Goal: Check status: Check status

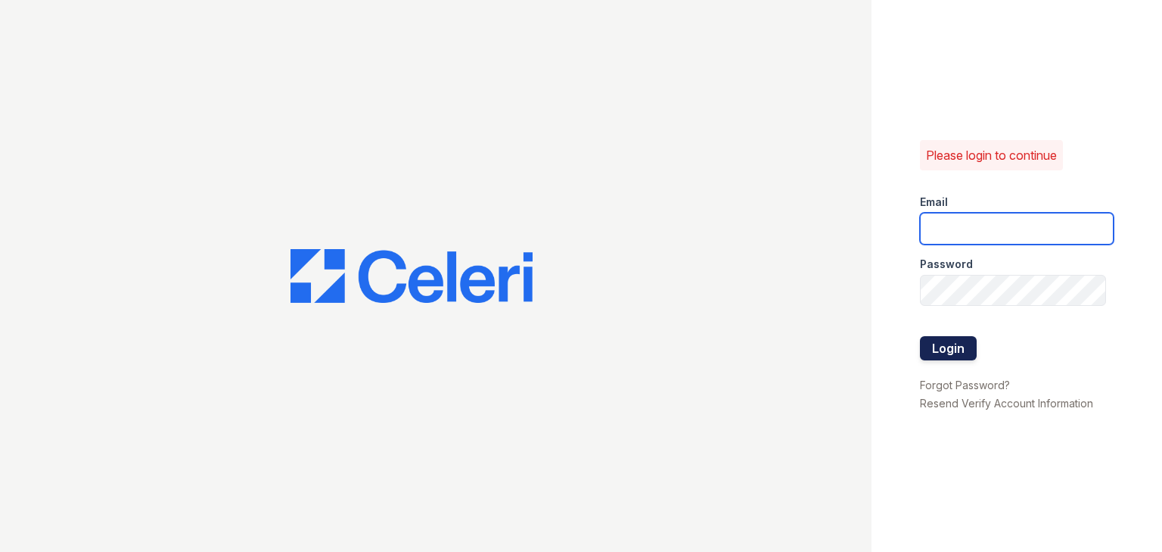
type input "ycarpenter@trinity-pm.com"
click at [968, 348] on button "Login" at bounding box center [948, 348] width 57 height 24
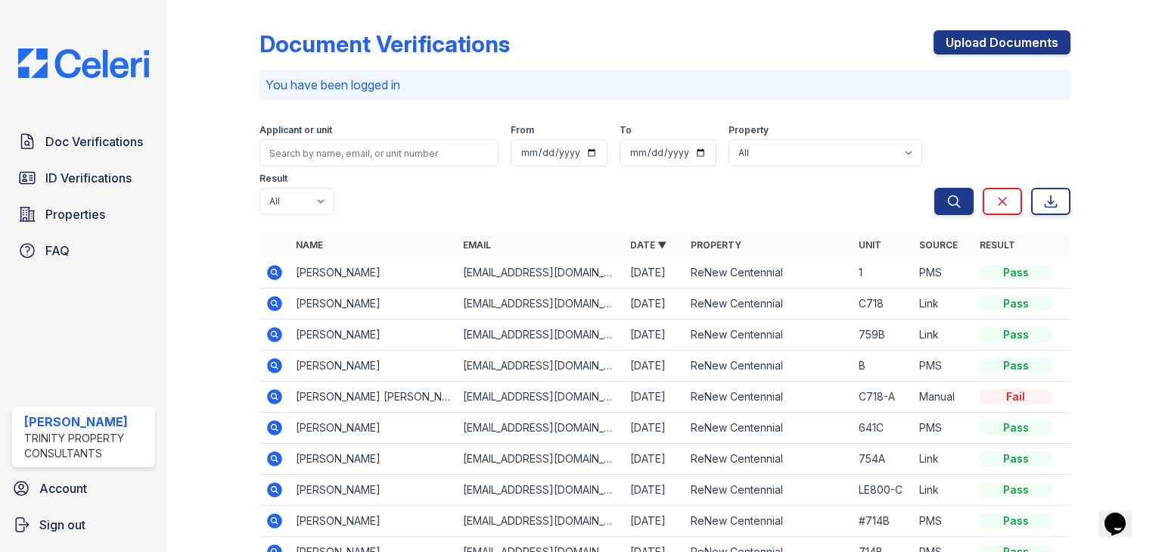
drag, startPoint x: 270, startPoint y: 225, endPoint x: 301, endPoint y: 228, distance: 31.1
click at [270, 265] on icon at bounding box center [274, 272] width 15 height 15
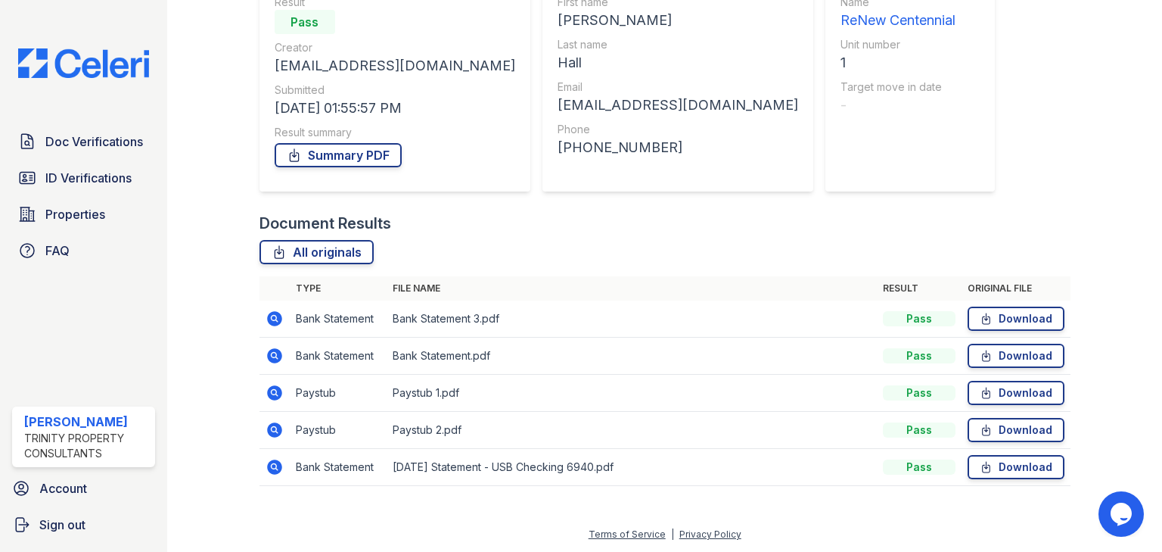
click at [275, 394] on icon at bounding box center [274, 392] width 15 height 15
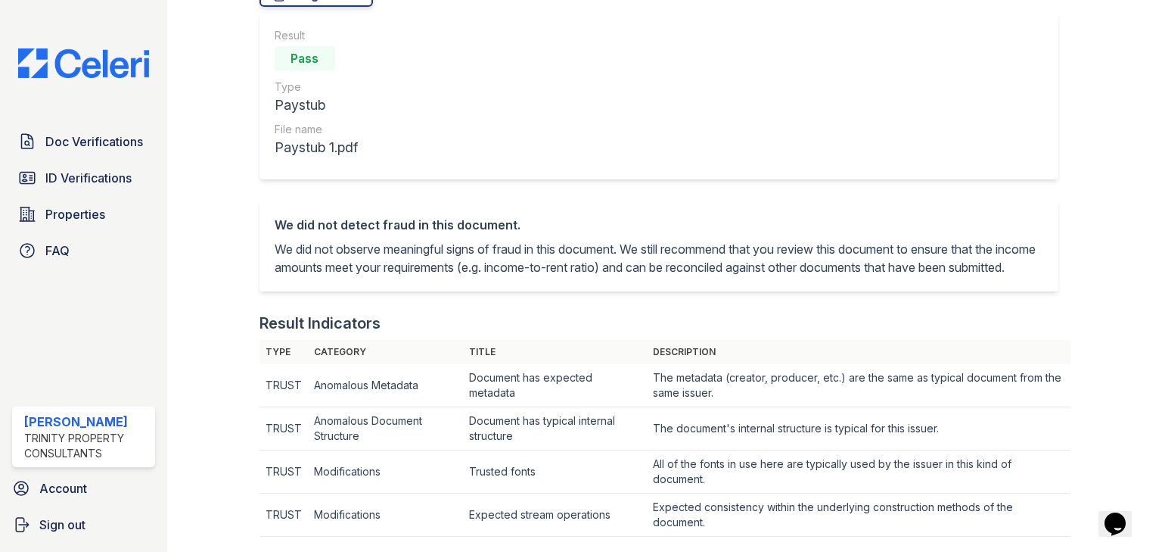
scroll to position [78, 0]
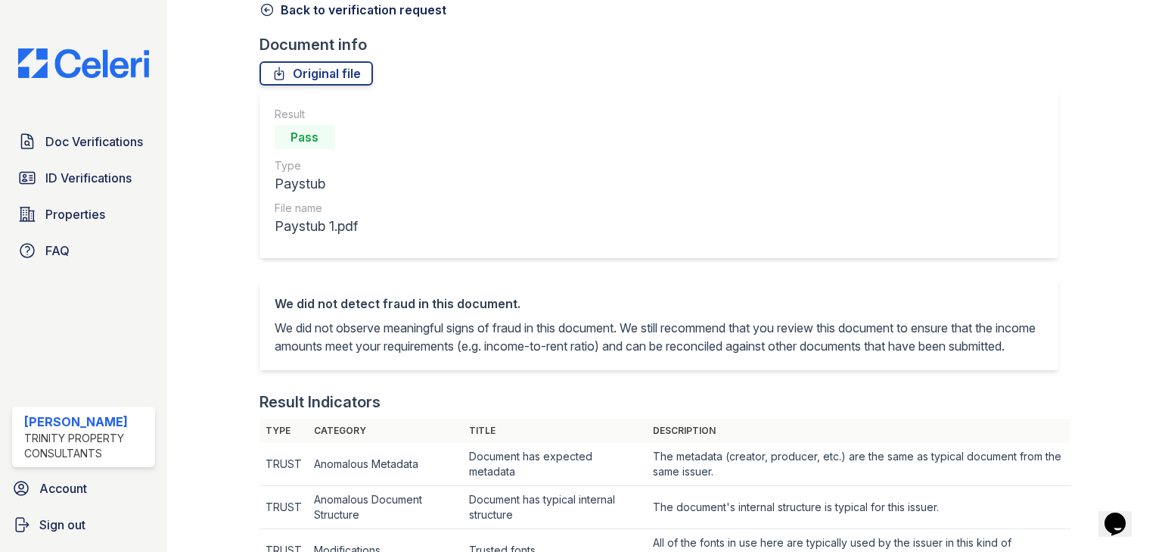
drag, startPoint x: 269, startPoint y: 11, endPoint x: 282, endPoint y: 17, distance: 14.6
click at [269, 11] on icon at bounding box center [267, 9] width 15 height 15
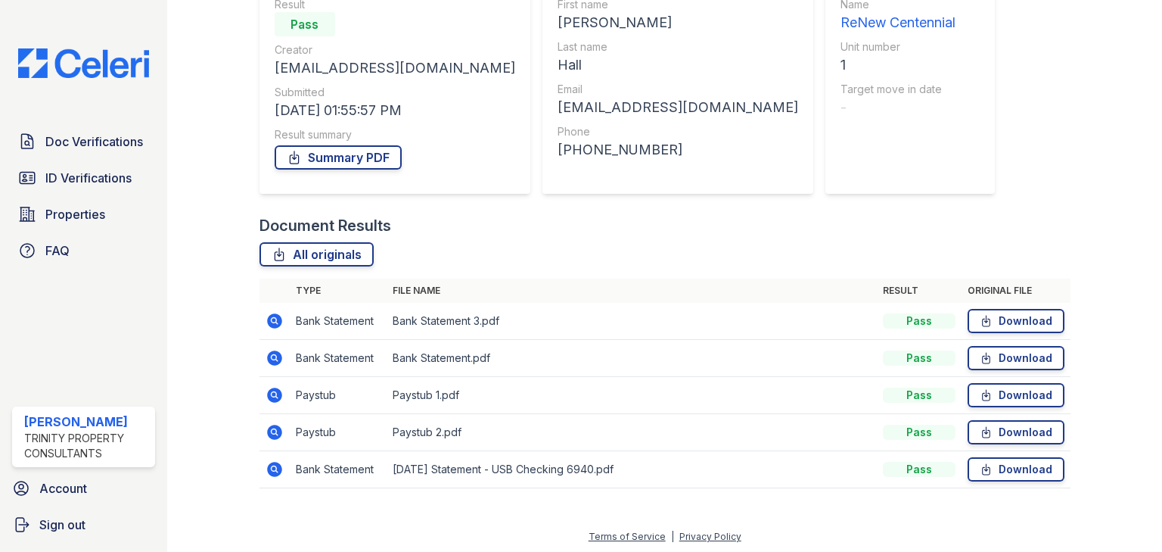
scroll to position [160, 0]
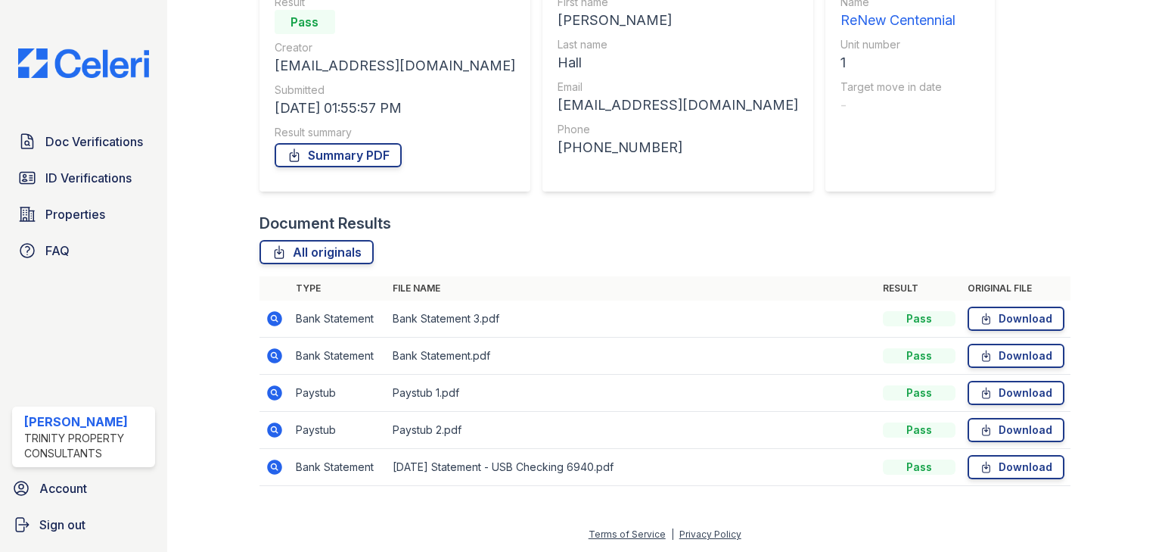
click at [270, 390] on icon at bounding box center [275, 393] width 18 height 18
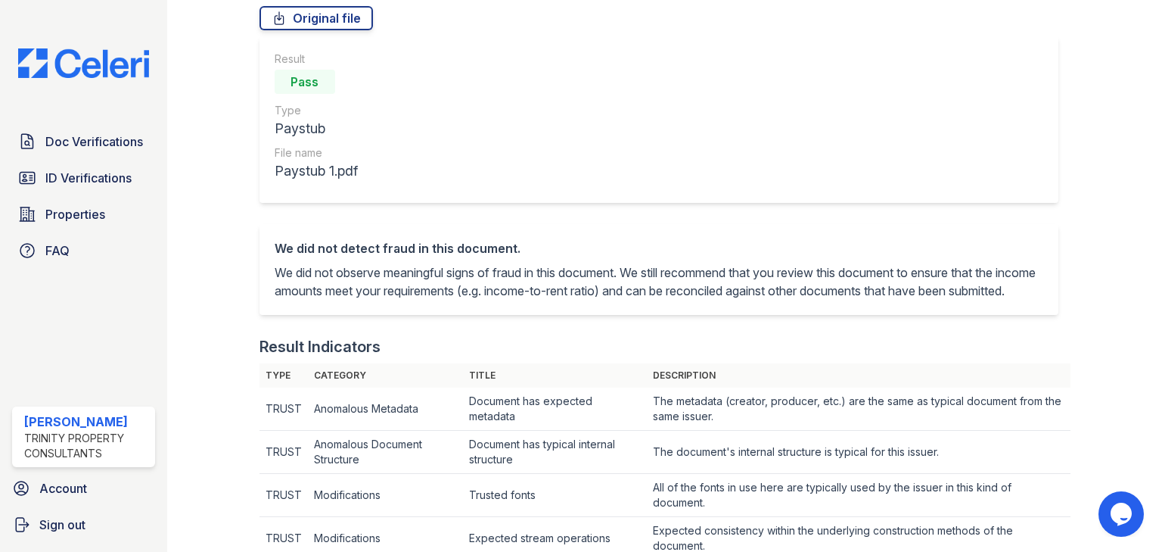
scroll to position [61, 0]
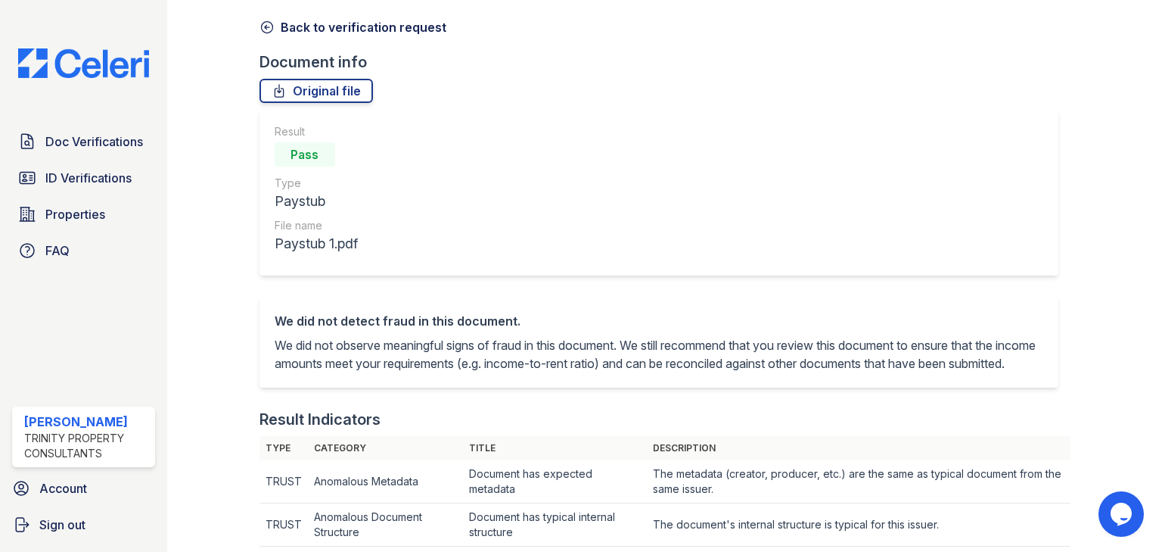
click at [263, 28] on icon at bounding box center [267, 27] width 15 height 15
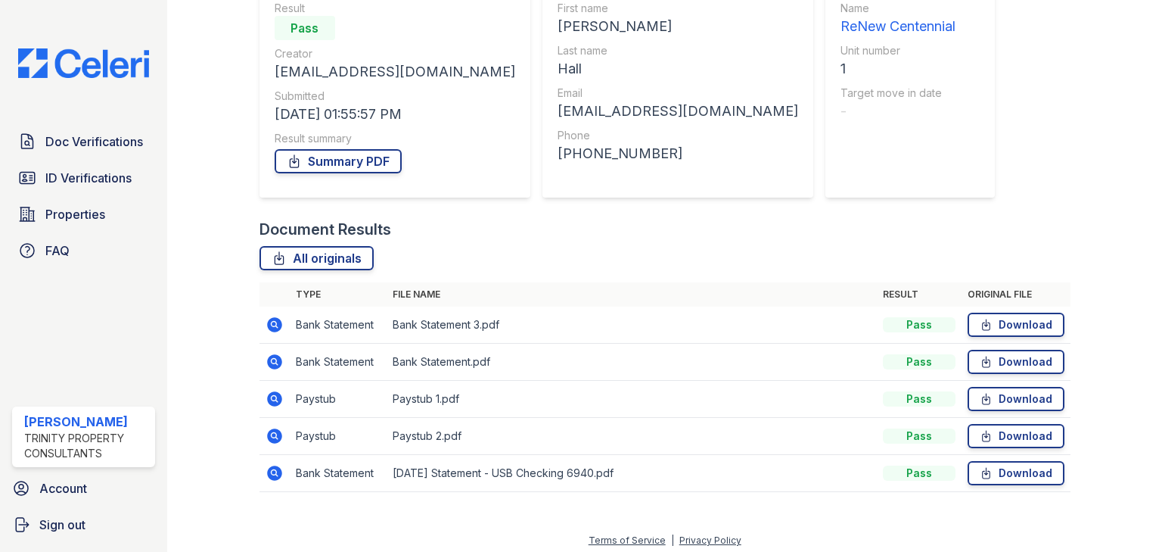
scroll to position [160, 0]
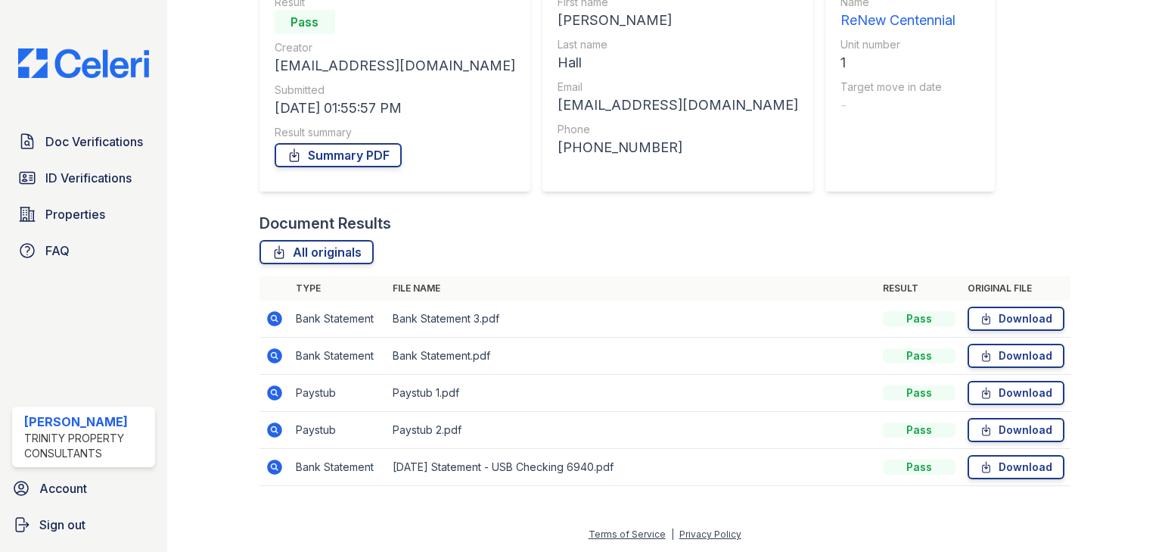
click at [275, 430] on icon at bounding box center [275, 430] width 18 height 18
